Goal: Information Seeking & Learning: Learn about a topic

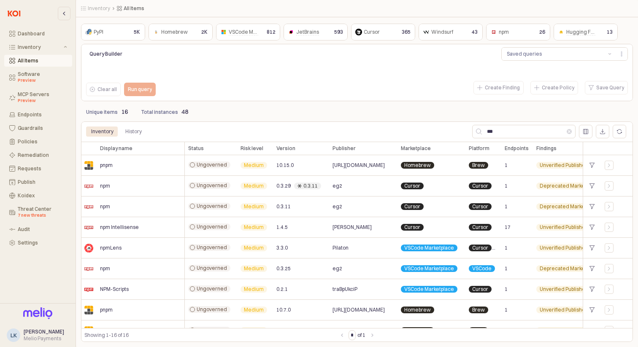
scroll to position [158, 0]
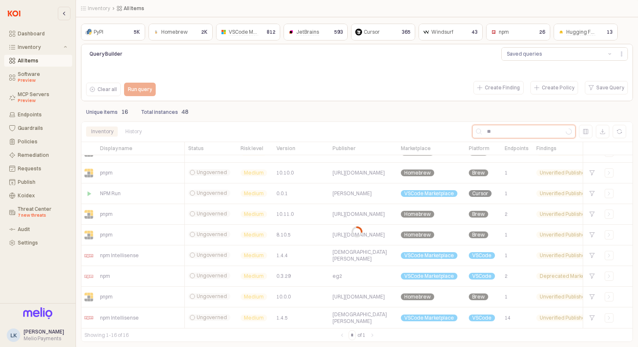
type input "**"
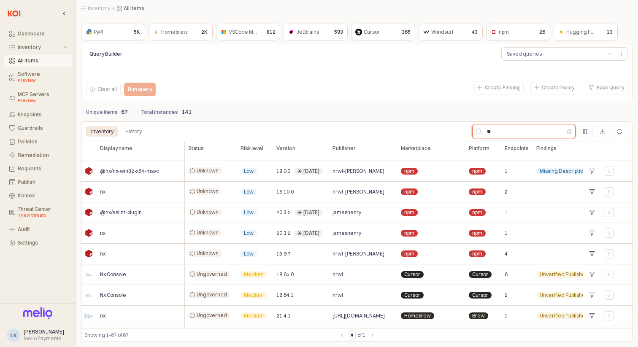
scroll to position [0, 0]
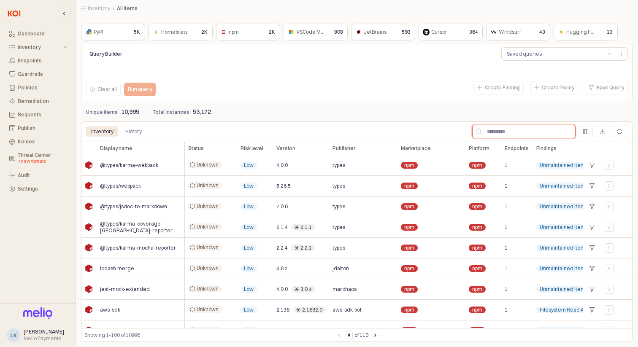
click at [489, 127] on input "App Frame" at bounding box center [528, 131] width 93 height 13
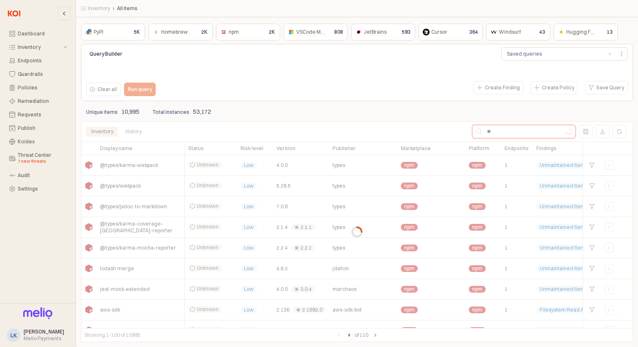
type input "*"
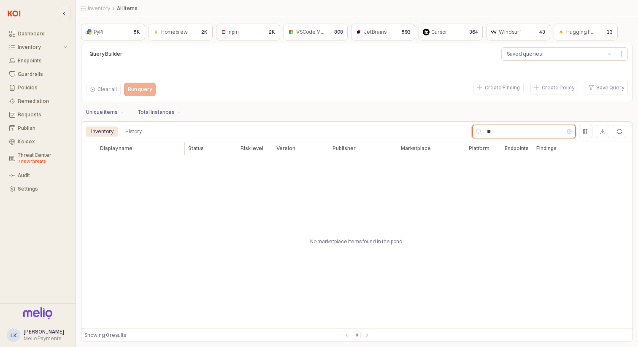
type input "**"
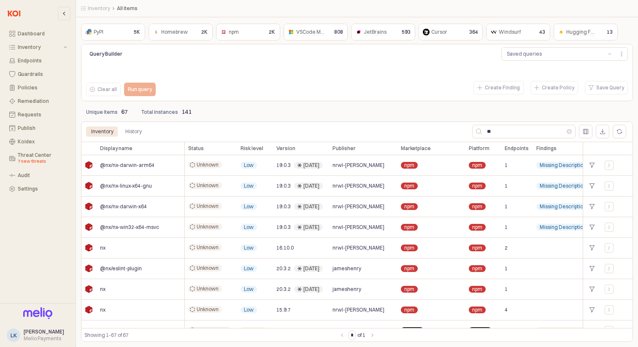
click at [249, 33] on div "npm npm" at bounding box center [241, 32] width 44 height 10
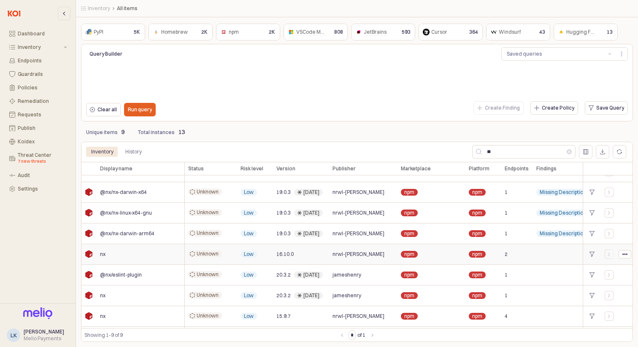
scroll to position [33, 0]
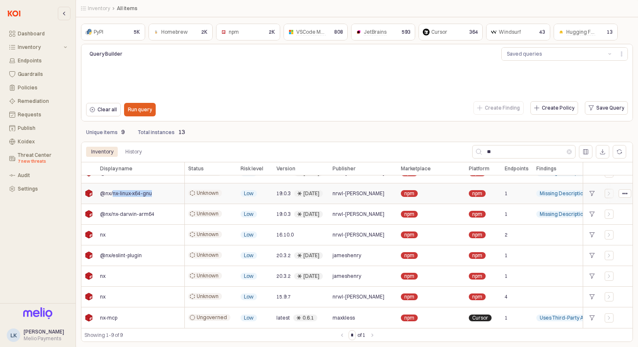
drag, startPoint x: 112, startPoint y: 194, endPoint x: 163, endPoint y: 195, distance: 51.1
click at [163, 195] on div "@nx/nx-linux-x64-gnu" at bounding box center [141, 194] width 88 height 21
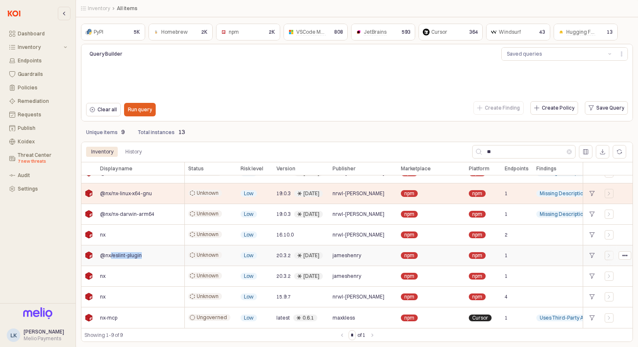
drag, startPoint x: 141, startPoint y: 257, endPoint x: 111, endPoint y: 257, distance: 30.4
click at [111, 257] on div "@nx/eslint-plugin" at bounding box center [141, 256] width 88 height 21
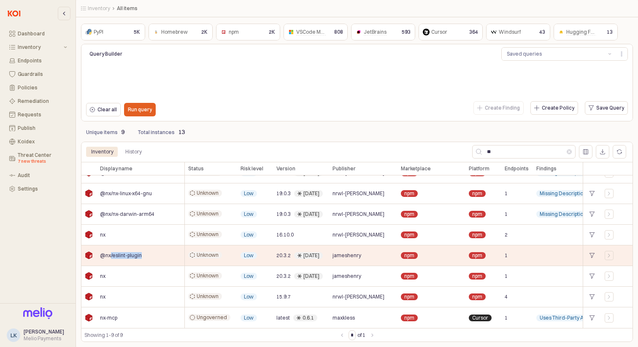
copy span "/eslint-plugin"
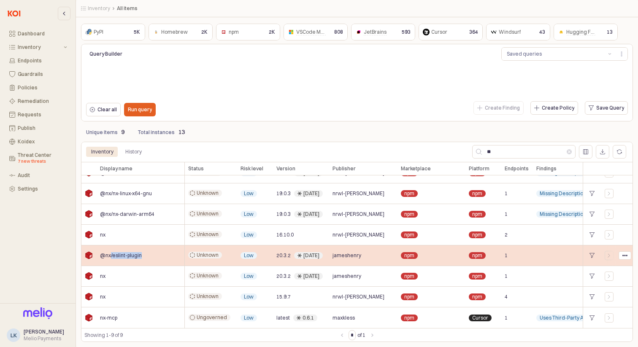
drag, startPoint x: 319, startPoint y: 256, endPoint x: 302, endPoint y: 256, distance: 17.3
click at [302, 256] on div "[DATE]" at bounding box center [308, 255] width 29 height 7
click at [279, 257] on span "20.3.2" at bounding box center [283, 255] width 14 height 7
click at [625, 255] on circle "App Frame" at bounding box center [624, 255] width 1 height 1
click at [342, 255] on span "jameshenry" at bounding box center [347, 255] width 29 height 7
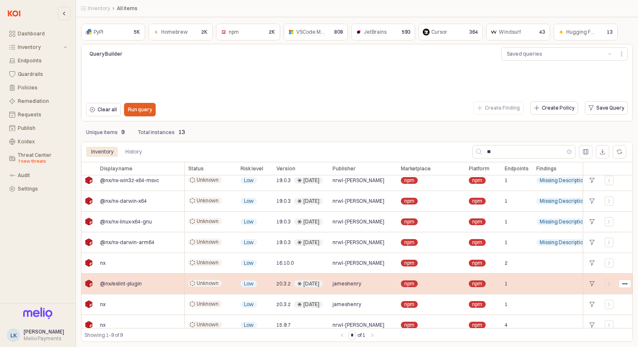
scroll to position [0, 0]
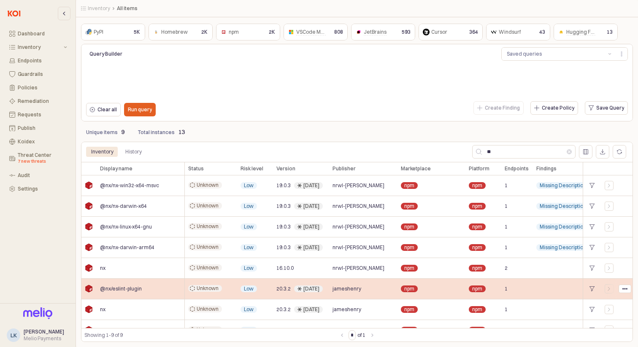
click at [236, 287] on div "Unknown" at bounding box center [211, 289] width 52 height 21
click at [609, 287] on icon "App Frame" at bounding box center [609, 289] width 5 height 5
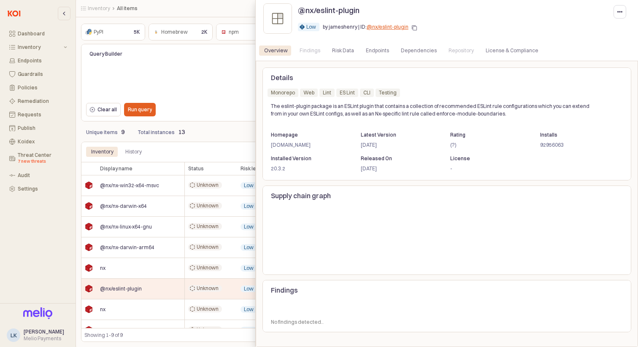
drag, startPoint x: 380, startPoint y: 150, endPoint x: 360, endPoint y: 149, distance: 20.7
click at [360, 149] on div "[DATE]" at bounding box center [397, 145] width 81 height 10
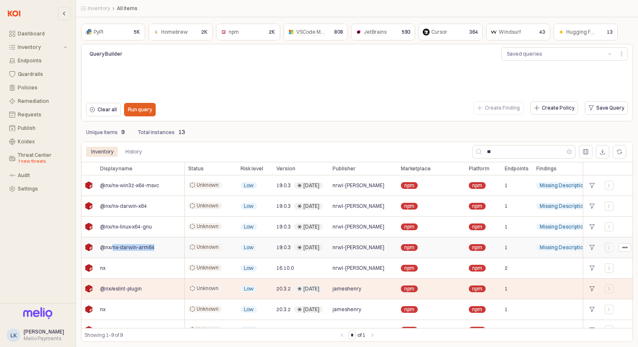
drag, startPoint x: 153, startPoint y: 245, endPoint x: 112, endPoint y: 246, distance: 41.0
click at [112, 246] on div "@nx/nx-darwin-arm64" at bounding box center [141, 248] width 88 height 21
copy span "nx-darwin-arm64"
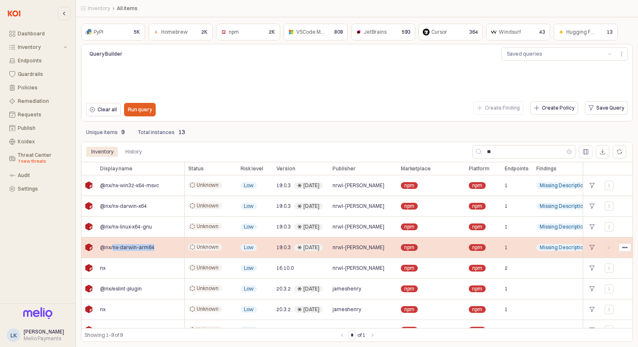
click at [133, 249] on span "@nx/nx-darwin-arm64" at bounding box center [127, 247] width 54 height 7
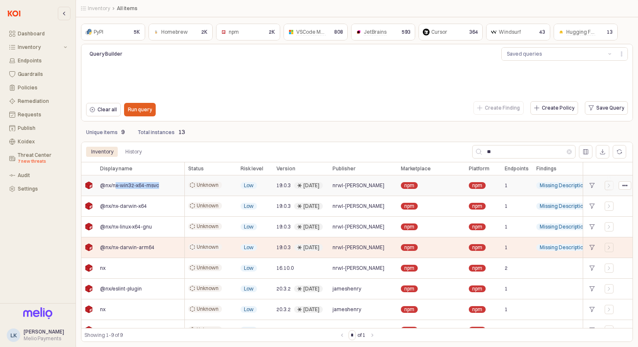
drag, startPoint x: 158, startPoint y: 184, endPoint x: 116, endPoint y: 184, distance: 42.6
click at [116, 184] on div "@nx/nx-win32-x64-msvc" at bounding box center [141, 186] width 88 height 21
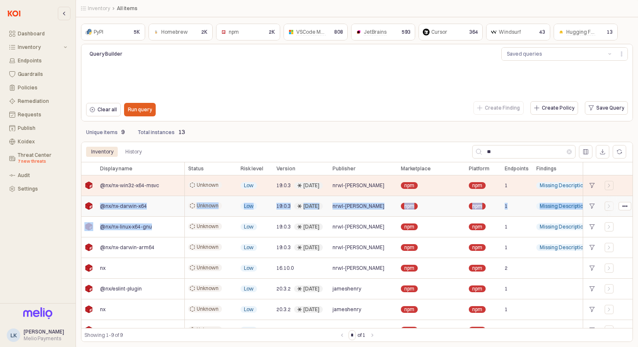
drag, startPoint x: 133, startPoint y: 200, endPoint x: 133, endPoint y: 232, distance: 32.1
click at [133, 232] on div "@nx/nx-win32-x64-msvc Unknown Low 19.0.3 [DATE] nrwl-[PERSON_NAME] npm npm 1 Mi…" at bounding box center [567, 269] width 973 height 186
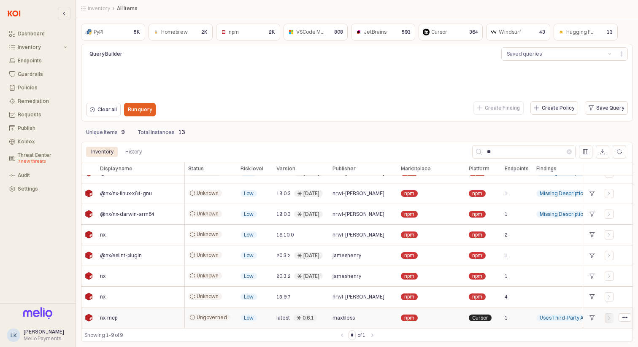
click at [609, 319] on icon "App Frame" at bounding box center [609, 317] width 2 height 3
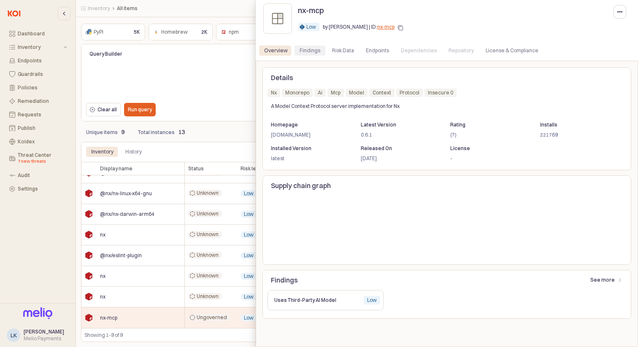
click at [300, 47] on div "Findings" at bounding box center [310, 51] width 21 height 10
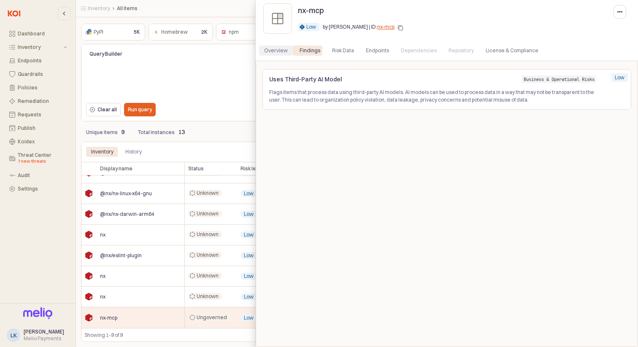
click at [274, 51] on div "Overview" at bounding box center [276, 51] width 24 height 10
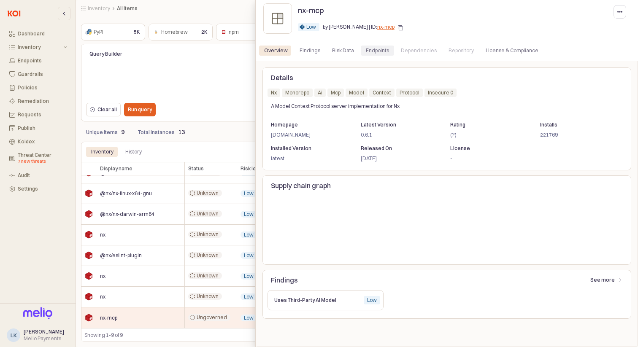
click at [368, 51] on div "Endpoints" at bounding box center [377, 51] width 23 height 10
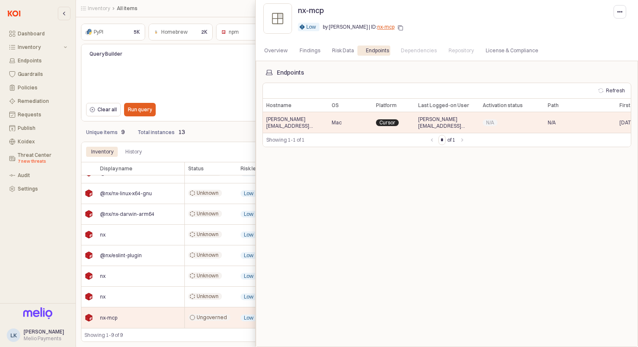
click at [219, 112] on div at bounding box center [319, 173] width 638 height 347
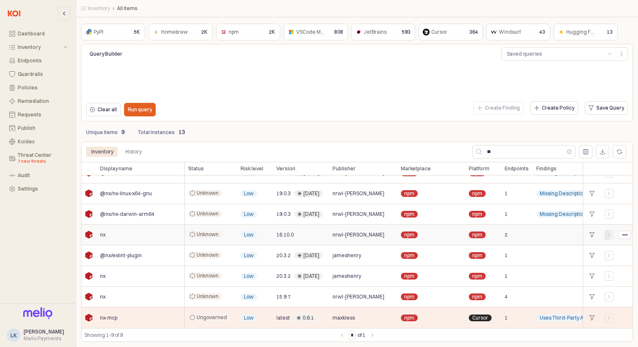
click at [607, 233] on icon "App Frame" at bounding box center [609, 235] width 5 height 5
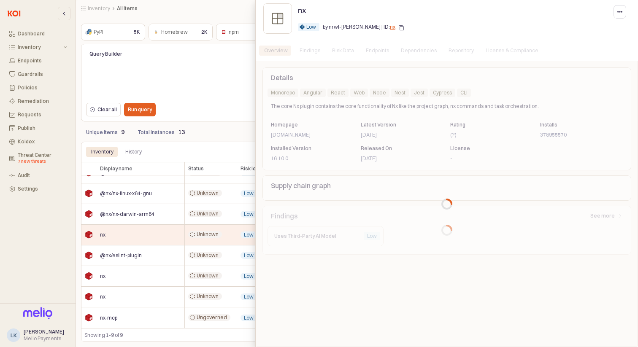
click at [377, 54] on div "Endpoints" at bounding box center [377, 51] width 23 height 10
click at [374, 52] on div "Endpoints" at bounding box center [377, 51] width 23 height 10
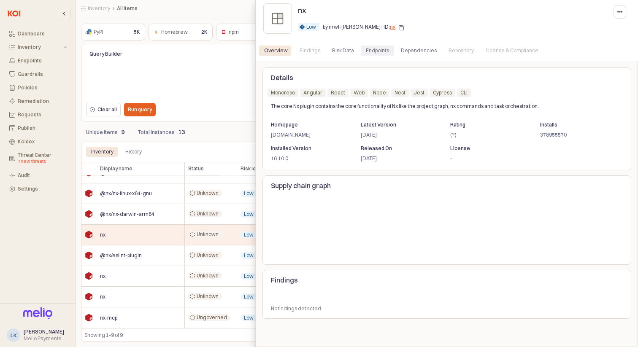
click at [371, 51] on div "Endpoints" at bounding box center [377, 51] width 23 height 10
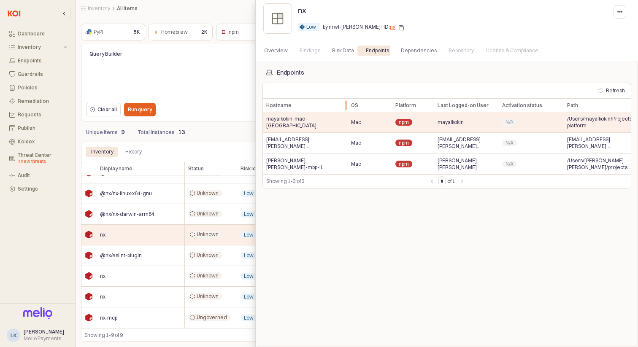
drag, startPoint x: 329, startPoint y: 103, endPoint x: 351, endPoint y: 104, distance: 21.6
click at [348, 104] on div at bounding box center [348, 106] width 0 height 14
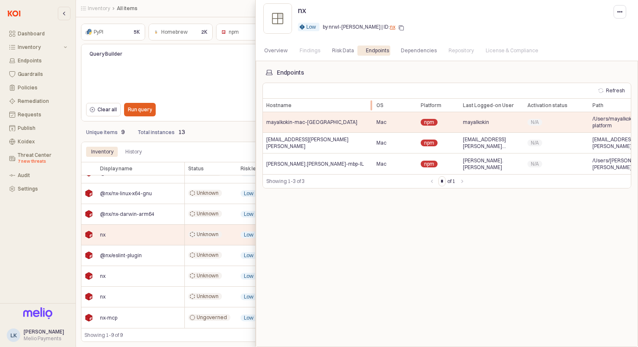
drag, startPoint x: 351, startPoint y: 104, endPoint x: 370, endPoint y: 106, distance: 19.5
click at [373, 106] on div at bounding box center [373, 106] width 0 height 14
